Goal: Task Accomplishment & Management: Use online tool/utility

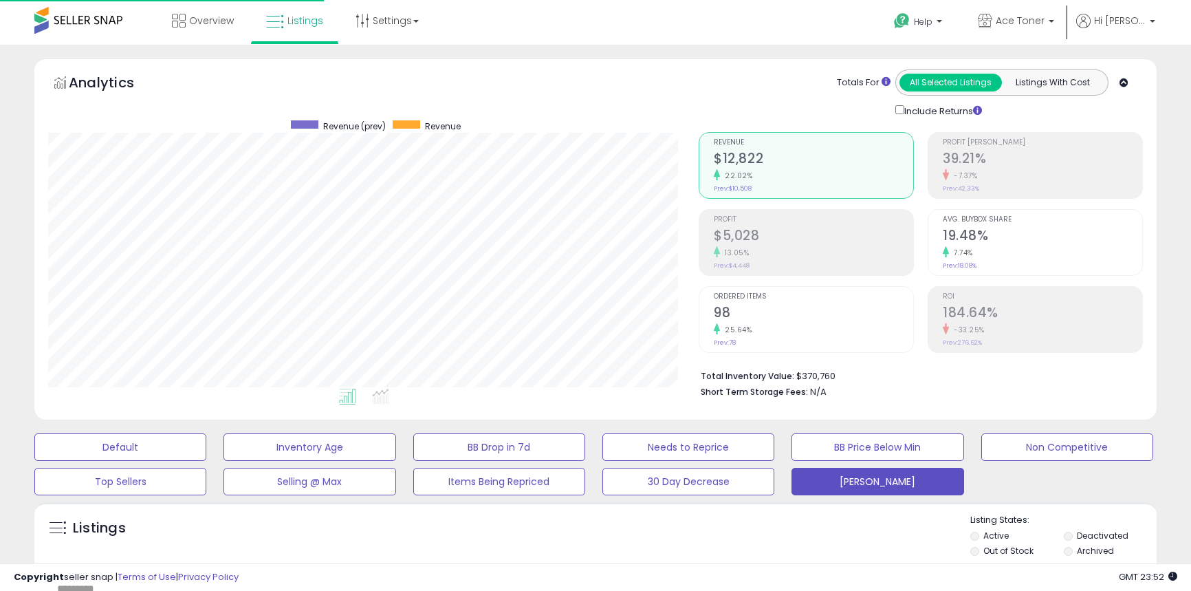
select select "**"
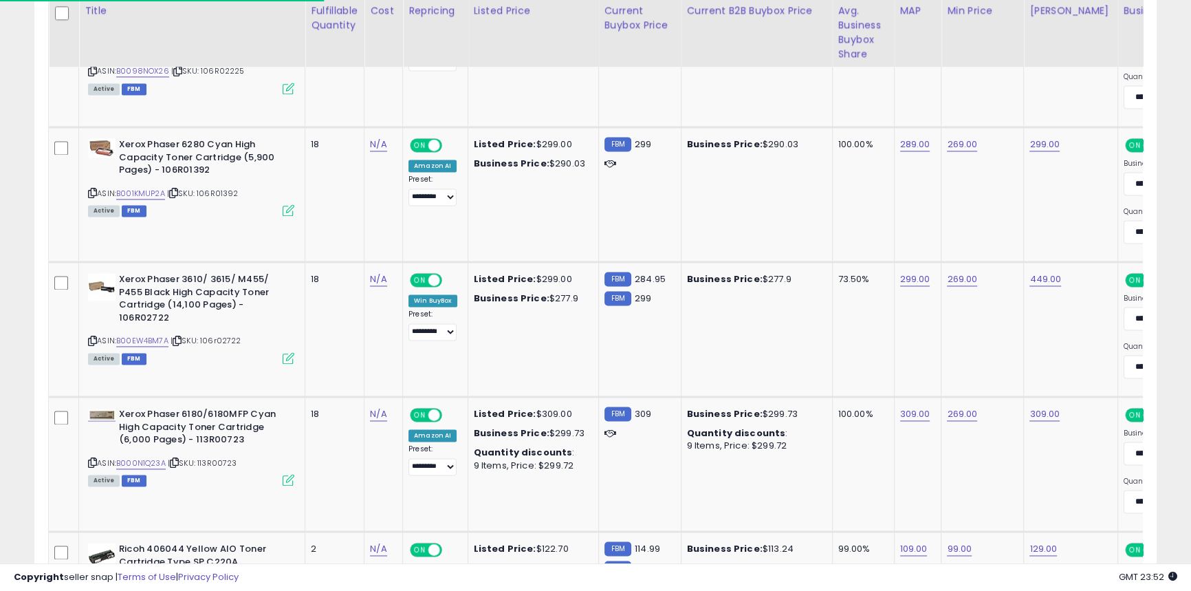
scroll to position [0, 31]
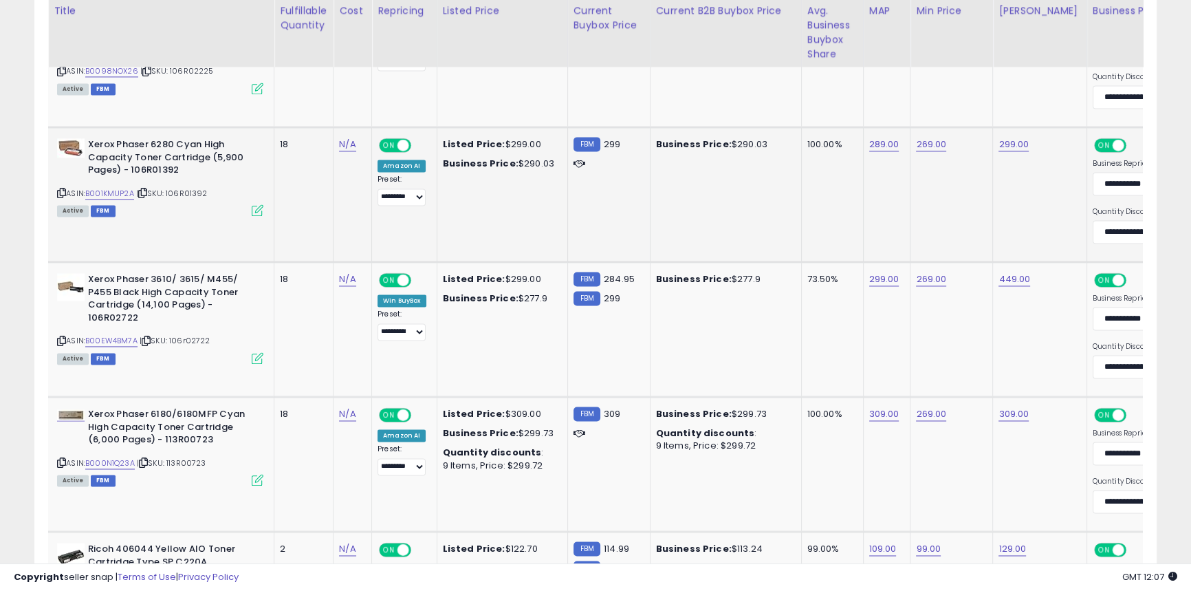
click at [351, 204] on td "N/A" at bounding box center [353, 194] width 39 height 135
click at [798, 332] on td "Business Price: $277.9" at bounding box center [725, 329] width 151 height 135
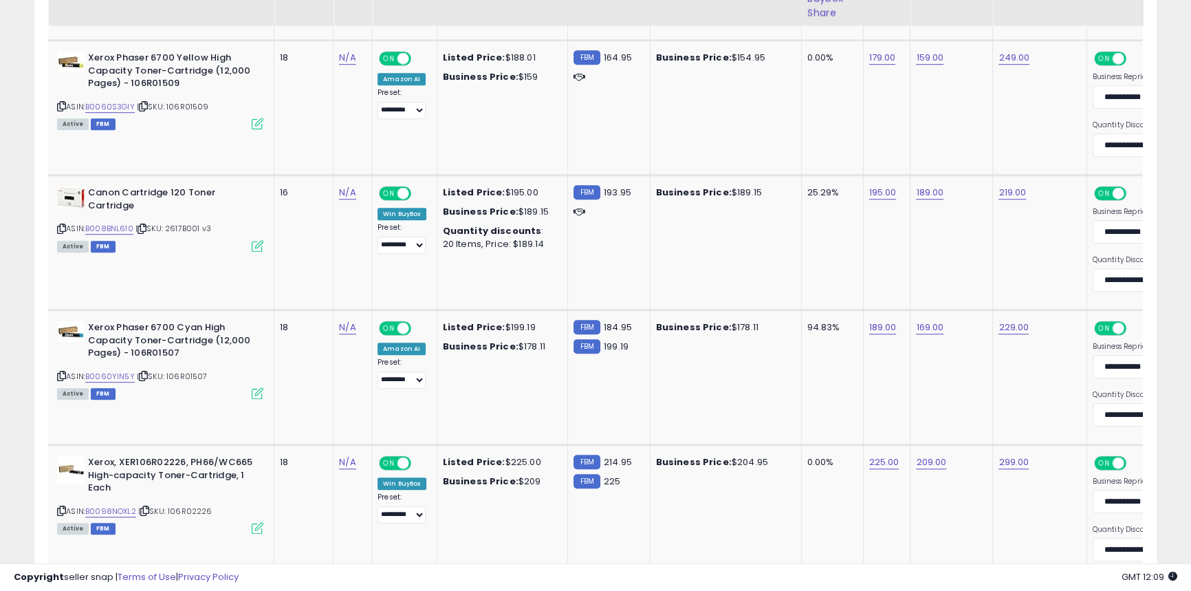
scroll to position [1121, 0]
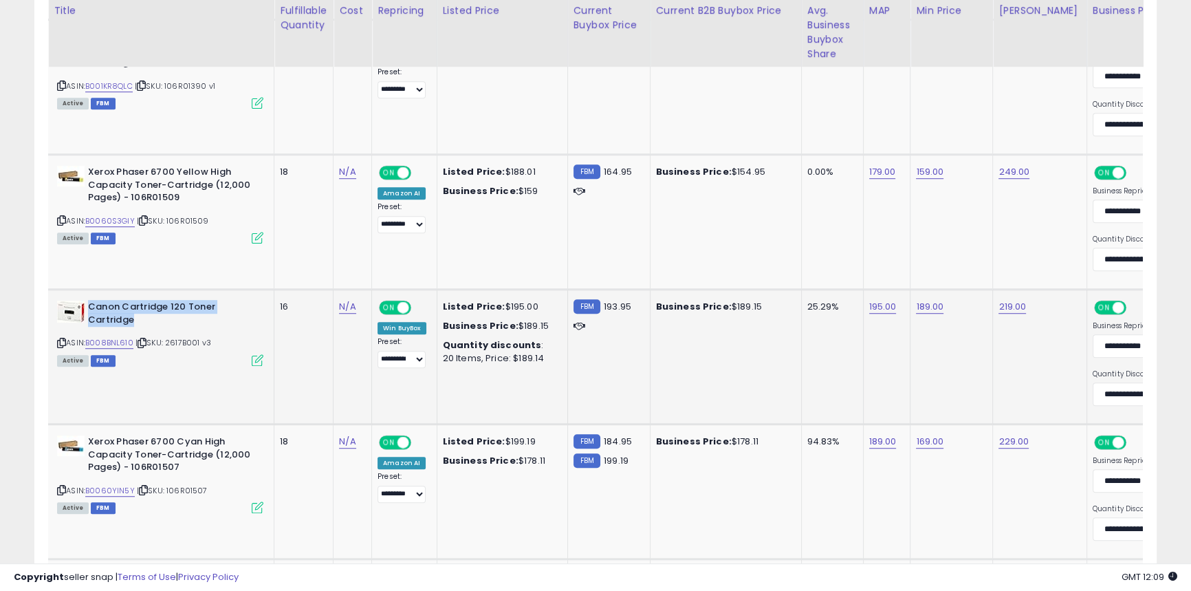
drag, startPoint x: 87, startPoint y: 306, endPoint x: 151, endPoint y: 323, distance: 65.4
click at [151, 323] on b "Canon Cartridge 120 Toner Cartridge" at bounding box center [171, 315] width 167 height 29
copy b "Canon Cartridge 120 Toner Cartridge"
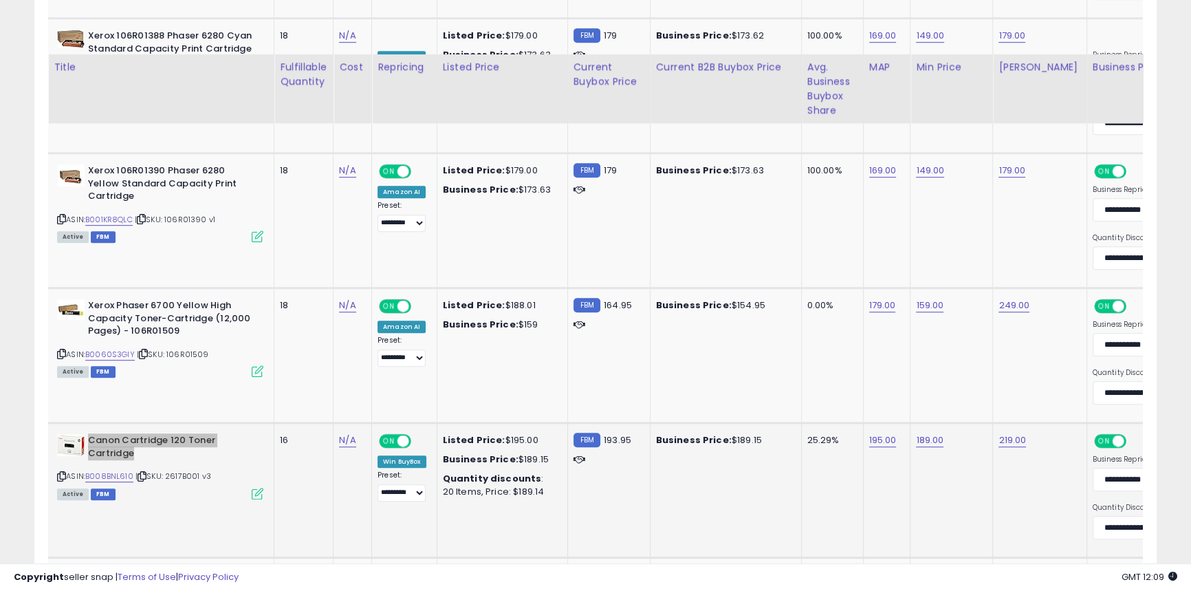
scroll to position [933, 0]
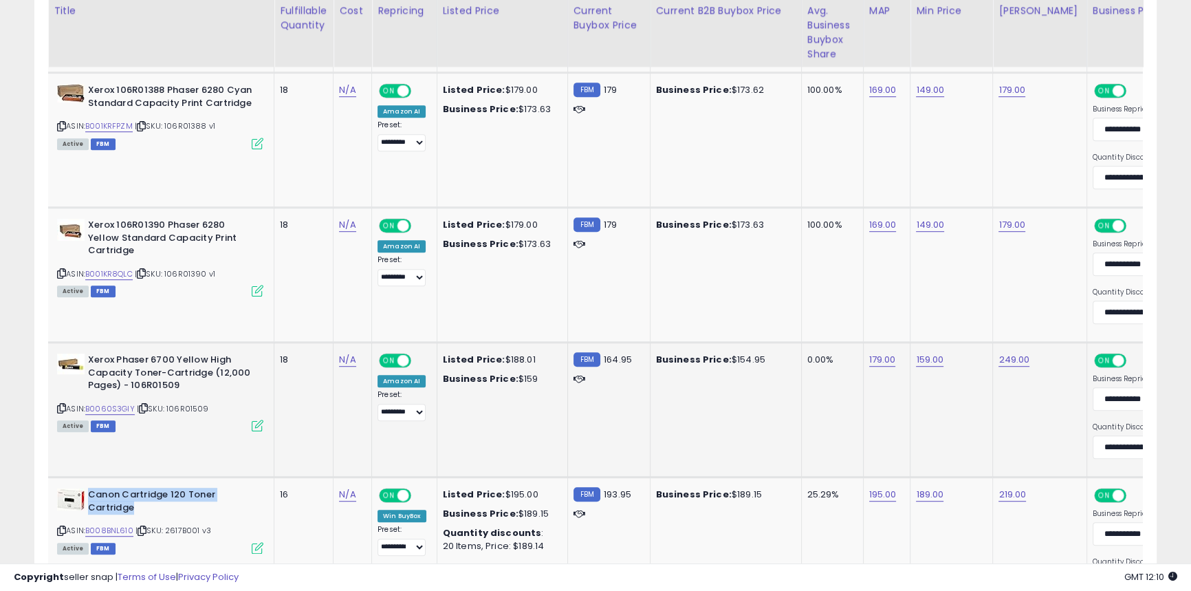
click at [129, 376] on b "Xerox Phaser 6700 Yellow High Capacity Toner-Cartridge (12,000 Pages) - 106R015…" at bounding box center [171, 375] width 167 height 42
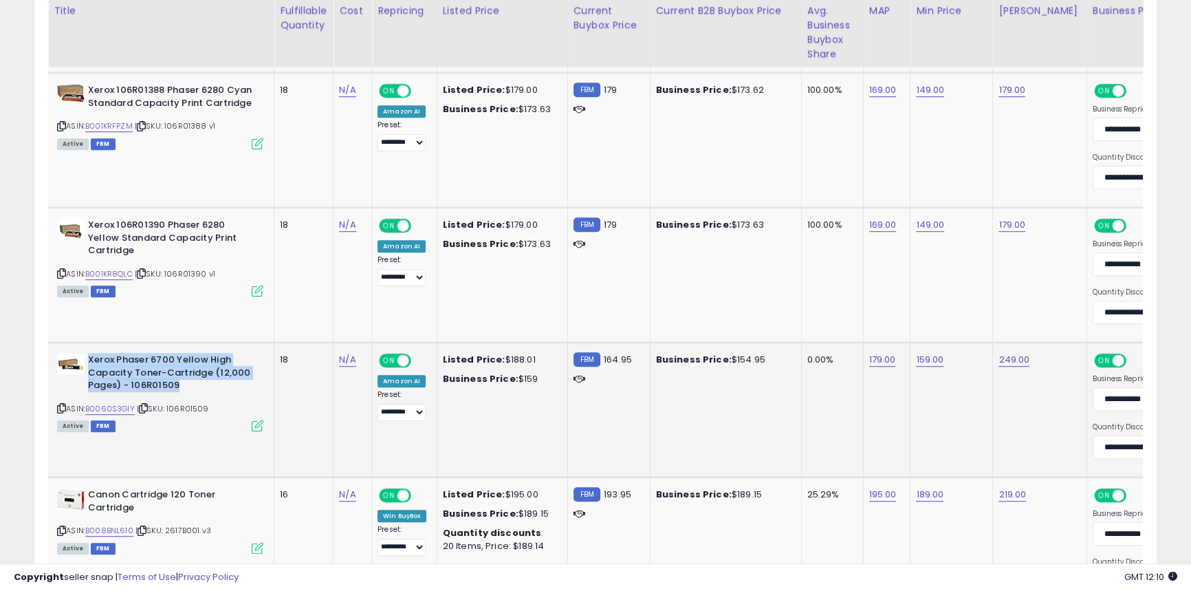
click at [129, 376] on b "Xerox Phaser 6700 Yellow High Capacity Toner-Cartridge (12,000 Pages) - 106R015…" at bounding box center [171, 375] width 167 height 42
copy b "Xerox Phaser 6700 Yellow High Capacity Toner-Cartridge (12,000 Pages) - 106R015…"
click at [119, 411] on link "B0060S3GIY" at bounding box center [110, 409] width 50 height 12
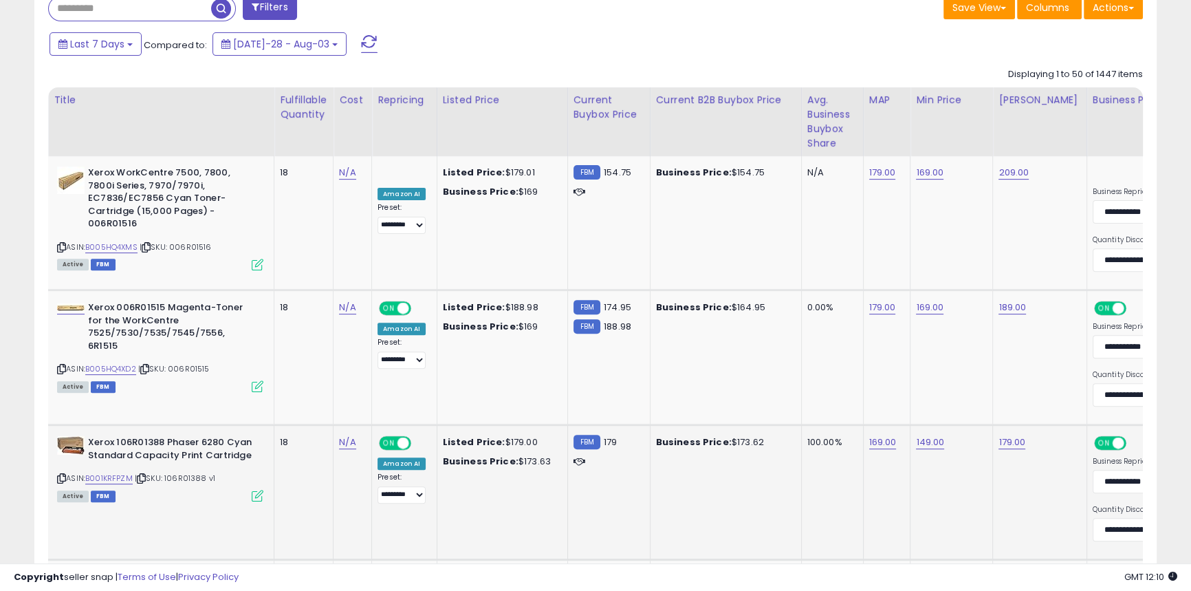
scroll to position [557, 0]
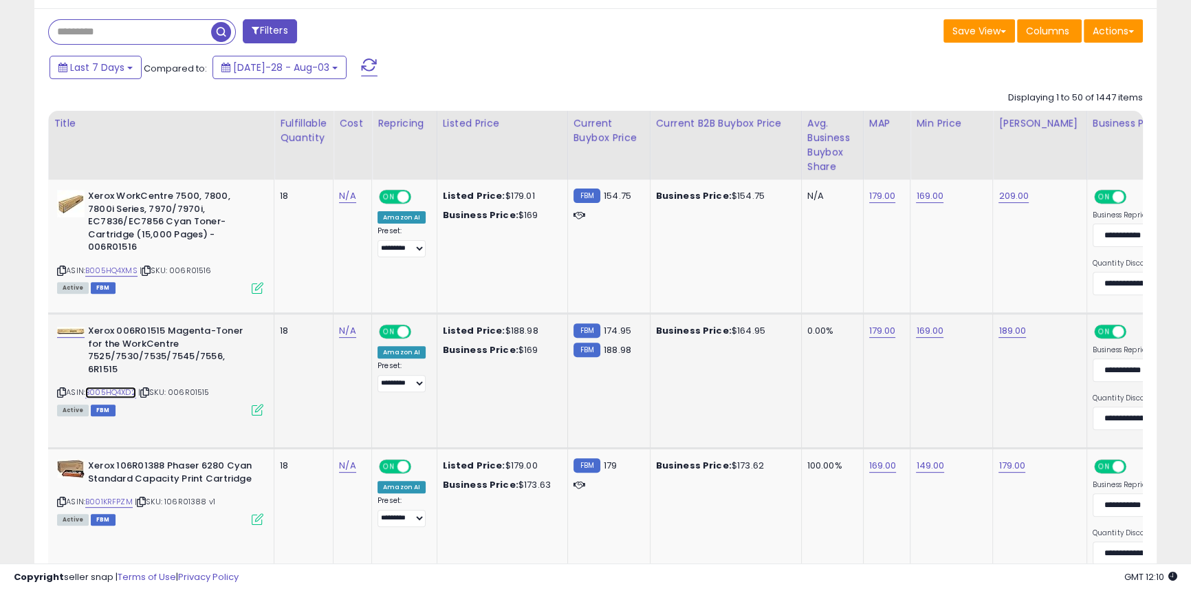
click at [117, 387] on link "B005HQ4XD2" at bounding box center [110, 393] width 51 height 12
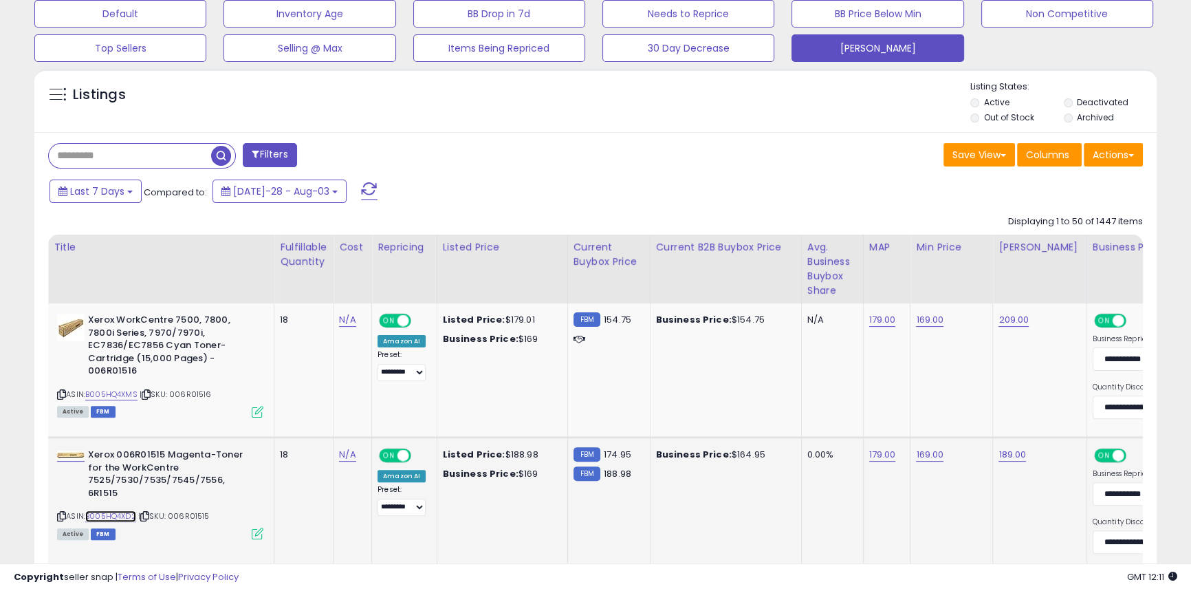
scroll to position [433, 0]
click at [122, 389] on link "B005HQ4XMS" at bounding box center [111, 395] width 52 height 12
click at [928, 320] on link "169.00" at bounding box center [930, 321] width 28 height 14
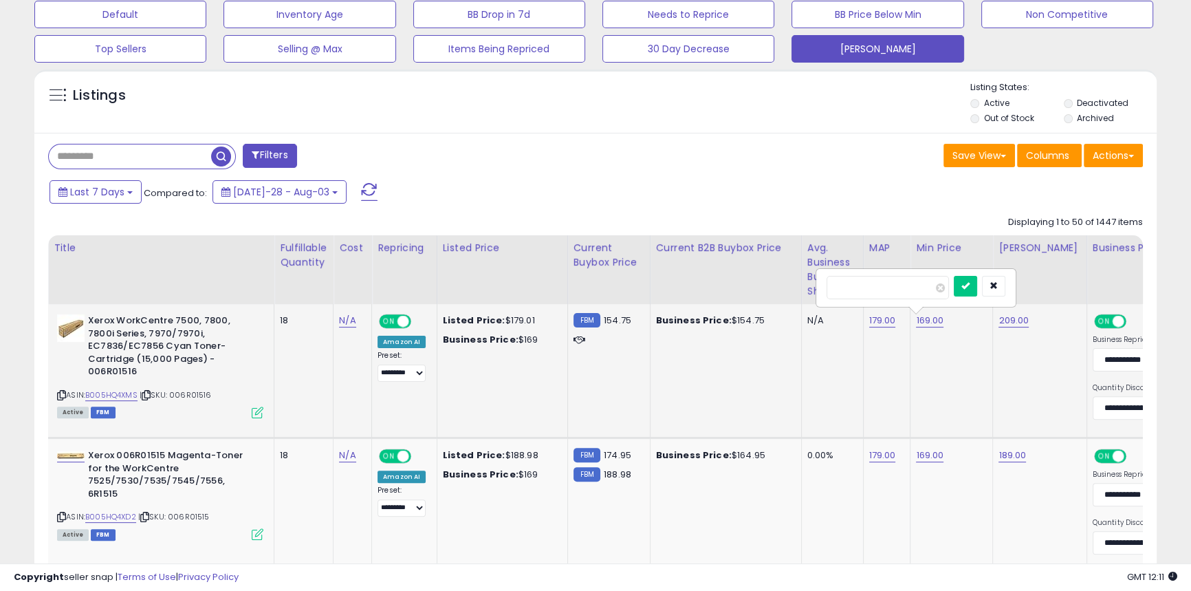
drag, startPoint x: 844, startPoint y: 287, endPoint x: 855, endPoint y: 296, distance: 14.6
click at [844, 288] on input "******" at bounding box center [888, 287] width 122 height 23
click at [845, 285] on input "*******" at bounding box center [888, 287] width 122 height 23
type input "******"
click at [970, 289] on icon "submit" at bounding box center [966, 285] width 8 height 8
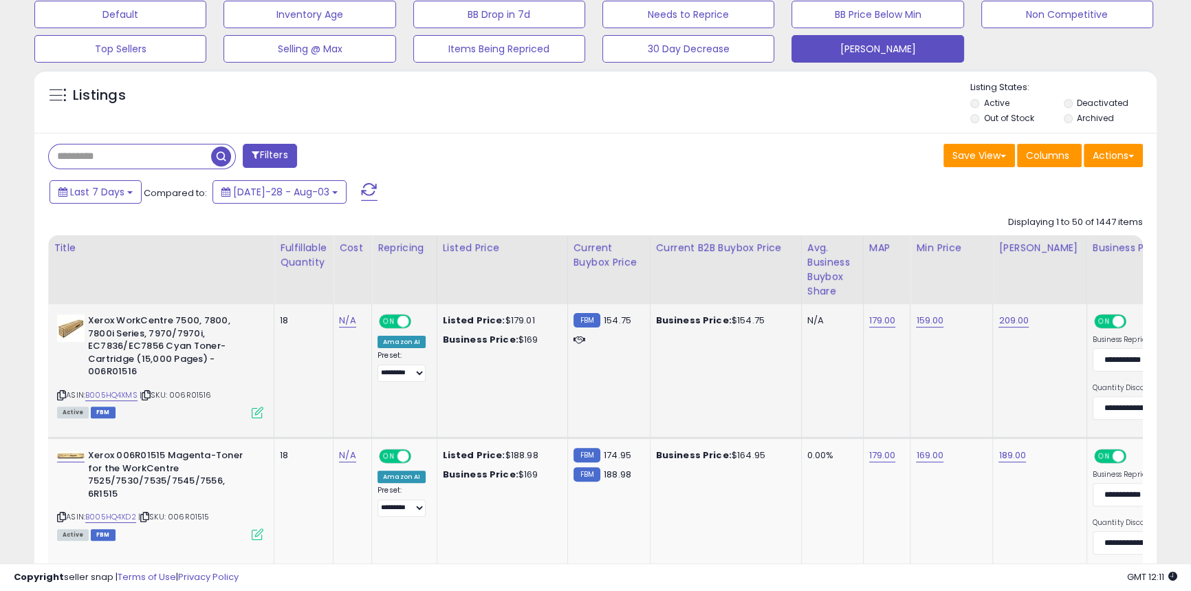
click at [946, 392] on td "159.00" at bounding box center [952, 371] width 83 height 134
click at [121, 511] on link "B005HQ4XD2" at bounding box center [110, 517] width 51 height 12
click at [109, 389] on link "B005HQ4XMS" at bounding box center [111, 395] width 52 height 12
click at [874, 325] on link "179.00" at bounding box center [882, 321] width 27 height 14
click at [798, 287] on input "******" at bounding box center [840, 287] width 122 height 23
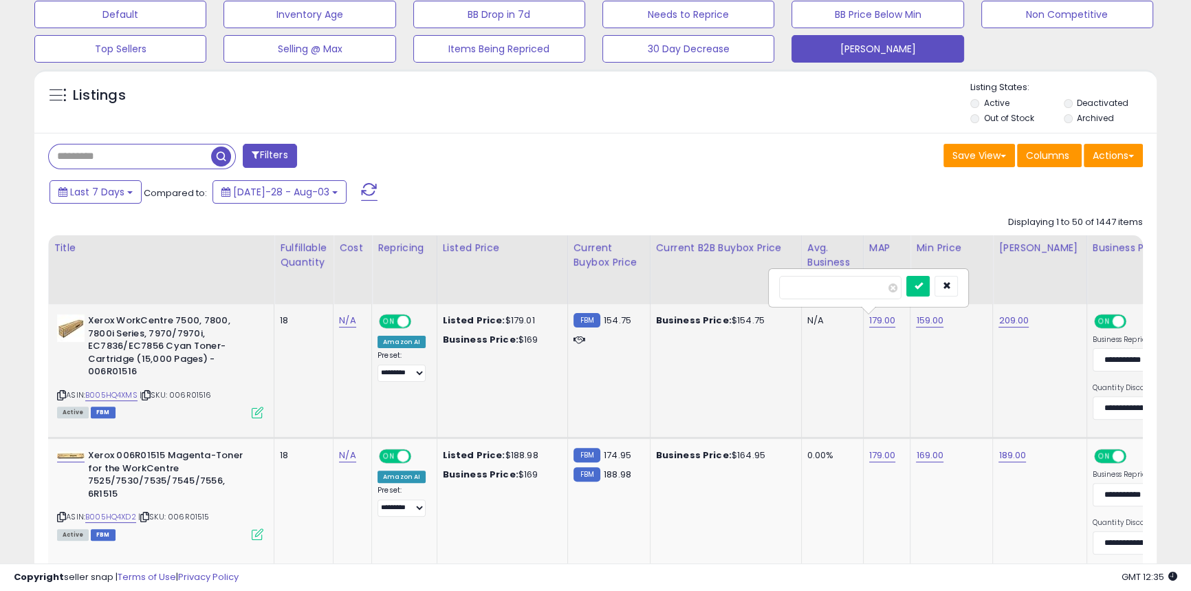
type input "******"
click at [930, 292] on button "submit" at bounding box center [918, 286] width 23 height 21
click at [797, 397] on td "Business Price: $154.75" at bounding box center [725, 371] width 151 height 134
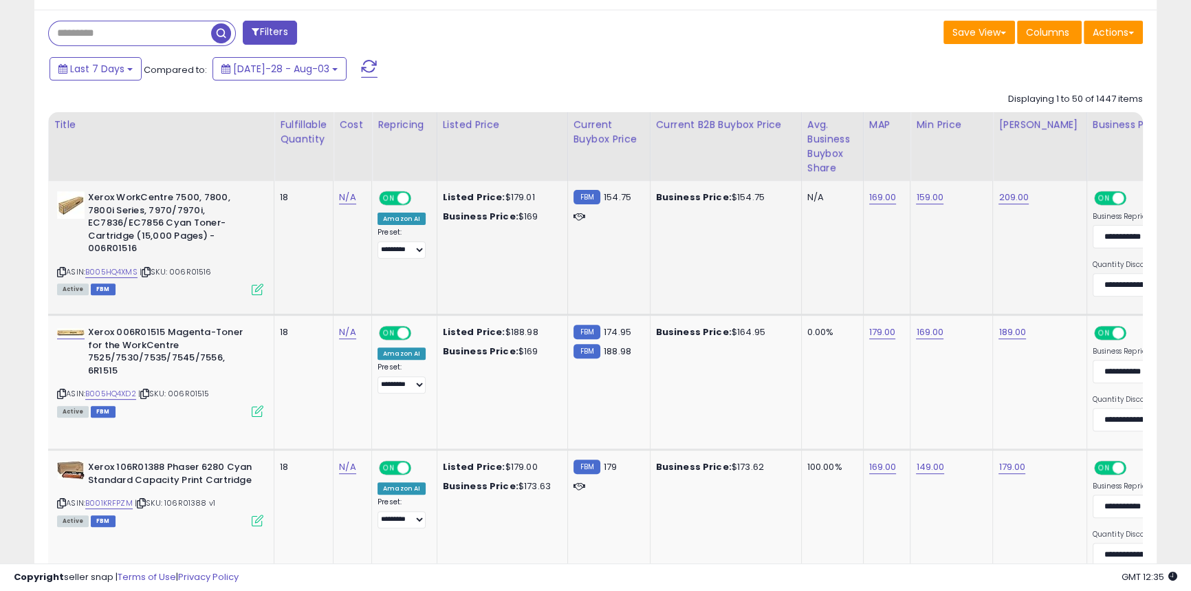
scroll to position [556, 0]
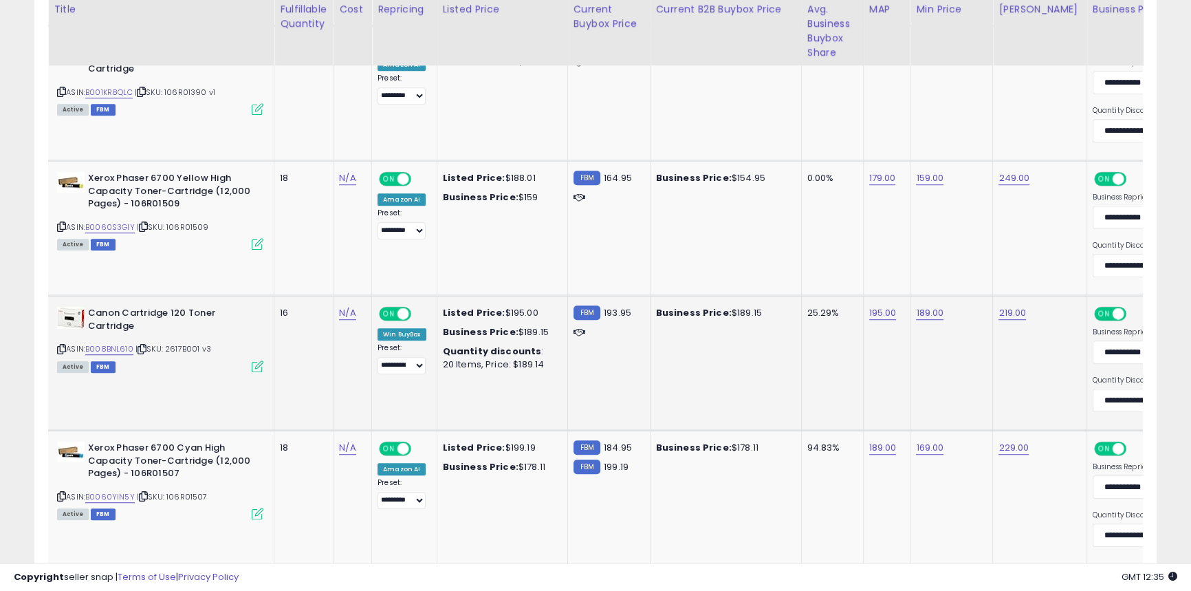
click at [124, 355] on div "ASIN: B008BNL610 | SKU: 2617B001 v3 Active FBM" at bounding box center [160, 339] width 206 height 64
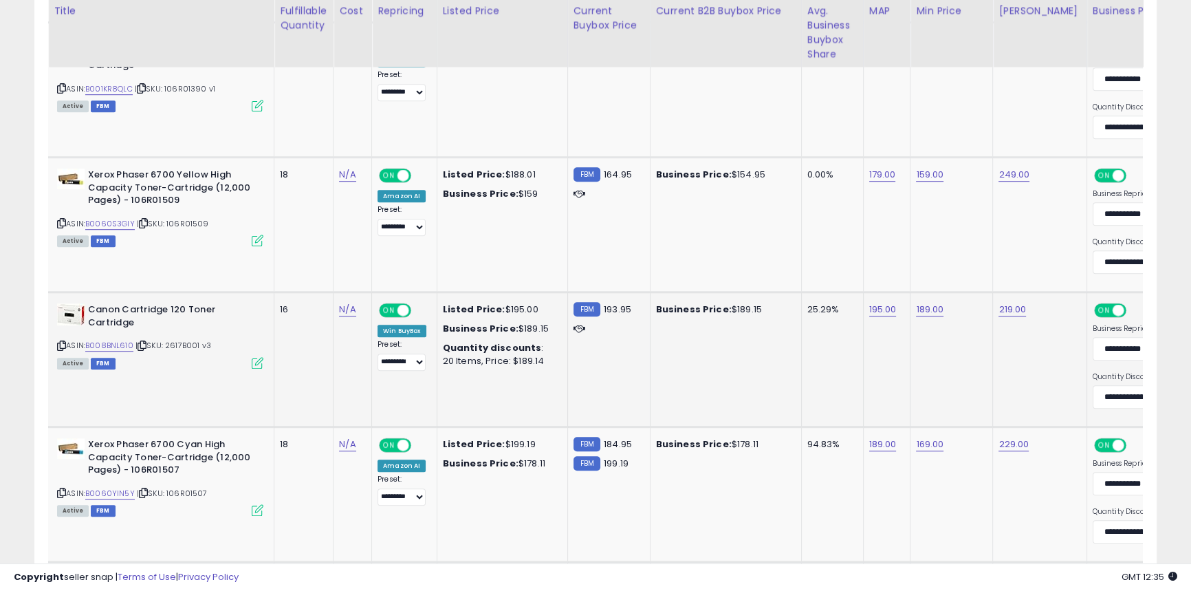
scroll to position [1118, 0]
click at [124, 345] on link "B008BNL610" at bounding box center [109, 345] width 48 height 12
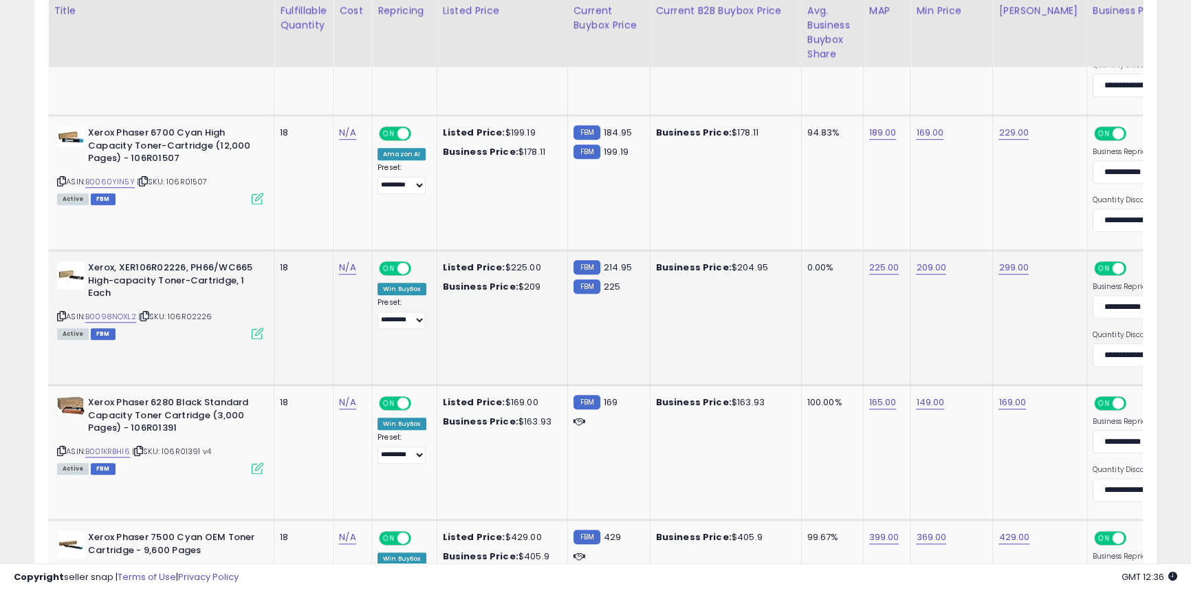
scroll to position [1430, 0]
click at [127, 312] on link "B0098NOXL2" at bounding box center [110, 316] width 51 height 12
